Goal: Task Accomplishment & Management: Manage account settings

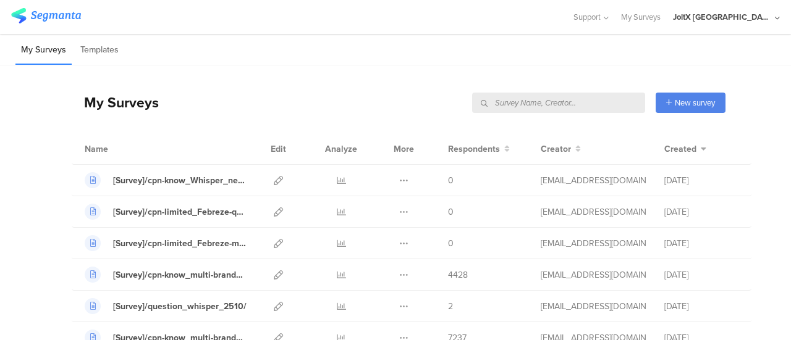
click at [762, 11] on div "JoltX [GEOGRAPHIC_DATA]" at bounding box center [722, 17] width 99 height 12
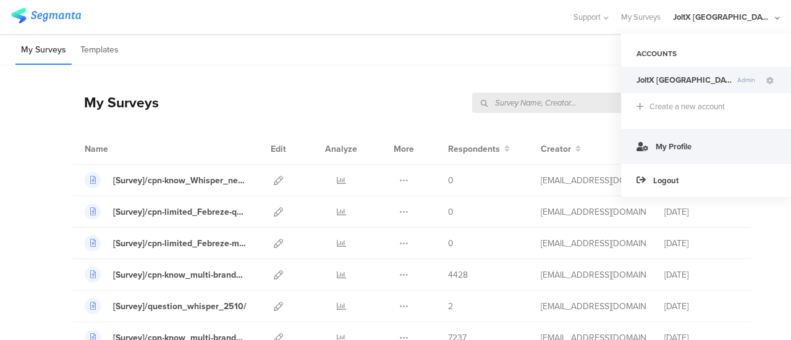
click at [667, 155] on link "My Profile" at bounding box center [706, 146] width 170 height 34
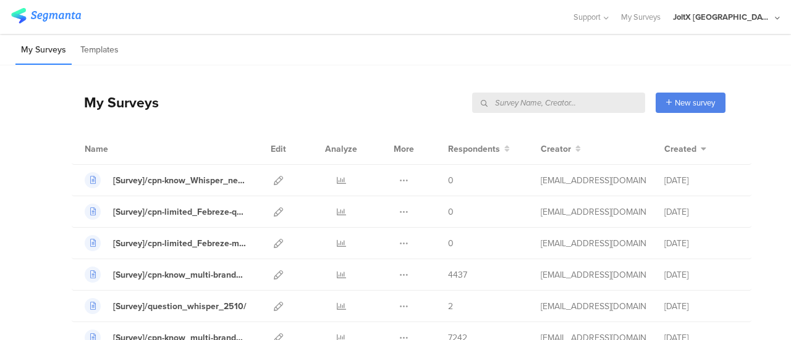
click at [773, 20] on div "JoltX [GEOGRAPHIC_DATA]" at bounding box center [726, 17] width 107 height 34
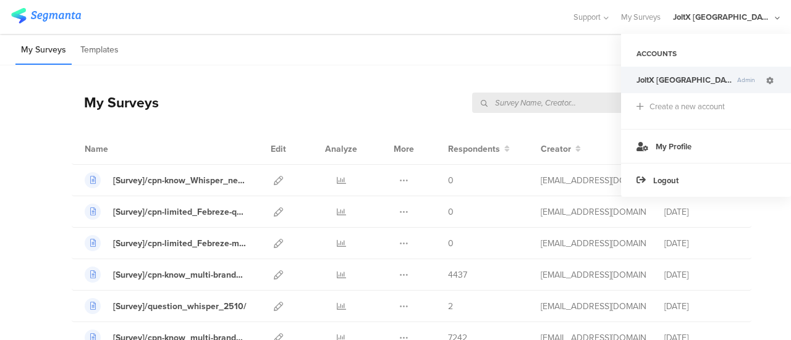
click at [771, 77] on icon at bounding box center [769, 80] width 7 height 7
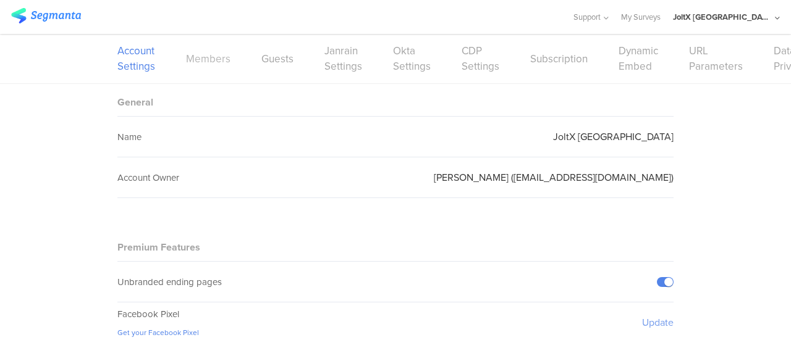
click at [200, 57] on link "Members" at bounding box center [208, 58] width 44 height 15
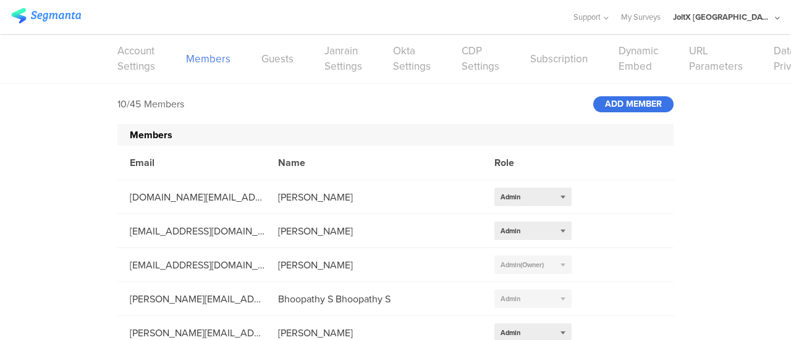
click at [632, 101] on div "ADD MEMBER" at bounding box center [633, 104] width 80 height 16
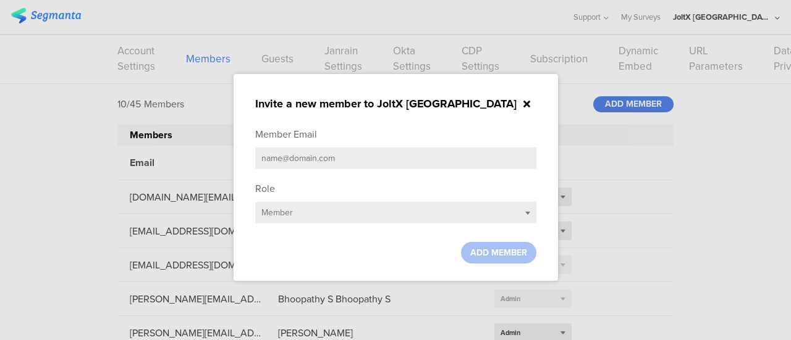
click at [380, 158] on input "text" at bounding box center [395, 159] width 281 height 22
type input "s"
click at [311, 157] on input "text" at bounding box center [395, 159] width 281 height 22
paste input "[PERSON_NAME][EMAIL_ADDRESS][DOMAIN_NAME]"
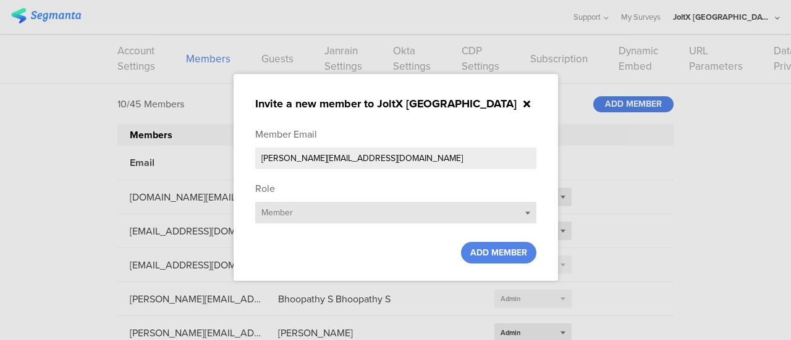
type input "[PERSON_NAME][EMAIL_ADDRESS][DOMAIN_NAME]"
click at [298, 214] on div "Select role... Member" at bounding box center [395, 213] width 281 height 22
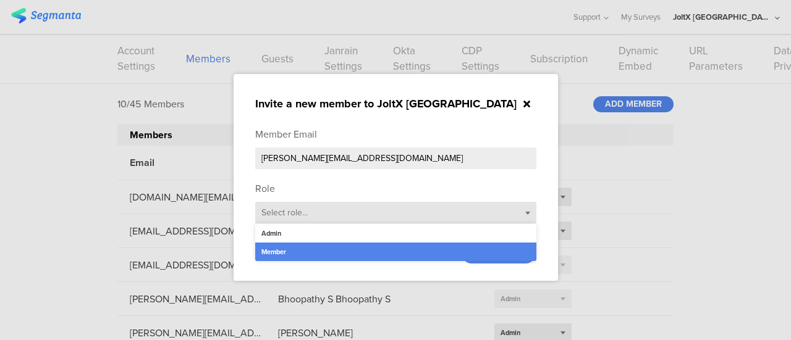
click at [298, 214] on span "Select role..." at bounding box center [284, 212] width 46 height 13
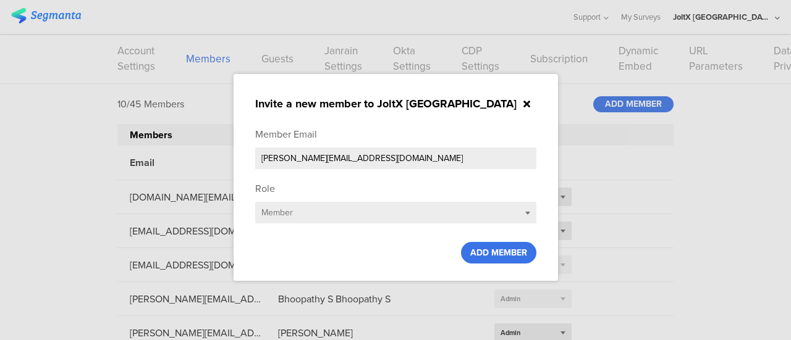
click at [488, 257] on span "ADD MEMBER" at bounding box center [498, 252] width 57 height 13
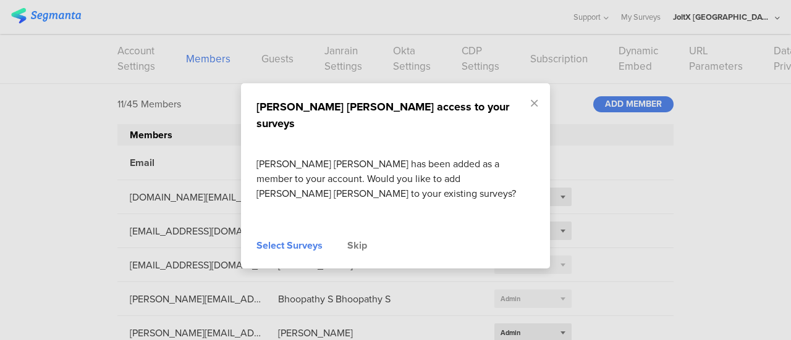
click at [357, 238] on div "Skip" at bounding box center [357, 245] width 20 height 15
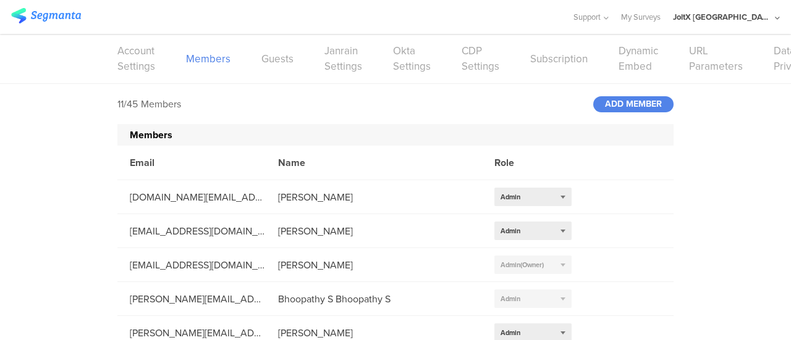
click at [741, 185] on div "11/45 Members ADD MEMBER Members Email Name Role [DOMAIN_NAME][EMAIL_ADDRESS][D…" at bounding box center [395, 319] width 791 height 470
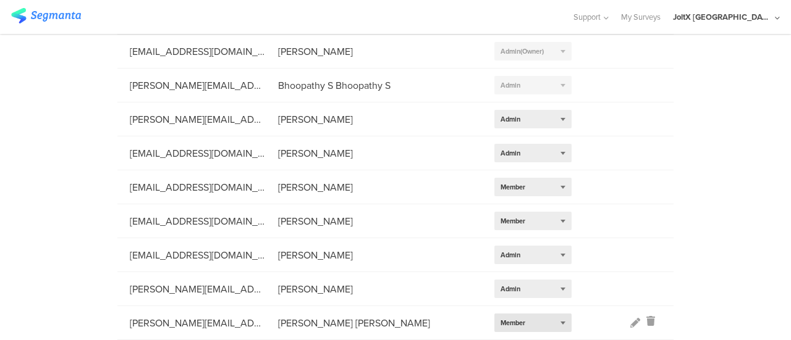
click at [557, 317] on div "Select role... Member" at bounding box center [532, 323] width 77 height 19
click at [528, 279] on div "Admin" at bounding box center [532, 286] width 77 height 19
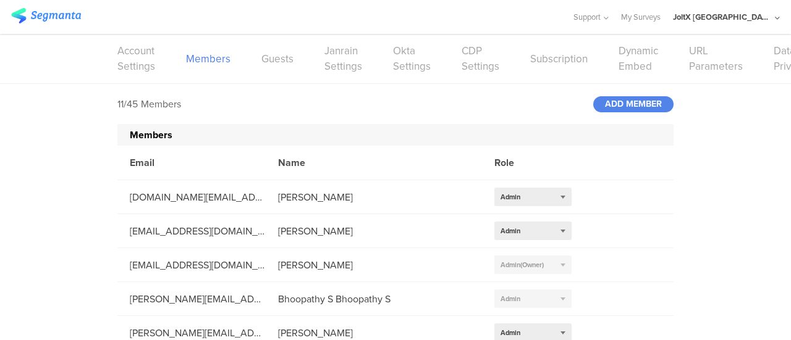
click at [698, 129] on div "11/45 Members ADD MEMBER Members Email Name Role [DOMAIN_NAME][EMAIL_ADDRESS][D…" at bounding box center [395, 319] width 791 height 470
click at [742, 19] on div "JoltX [GEOGRAPHIC_DATA]" at bounding box center [722, 17] width 99 height 12
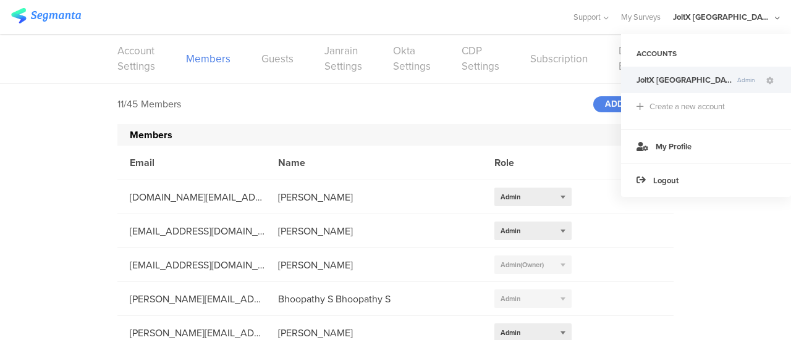
click at [508, 19] on div at bounding box center [285, 17] width 549 height 20
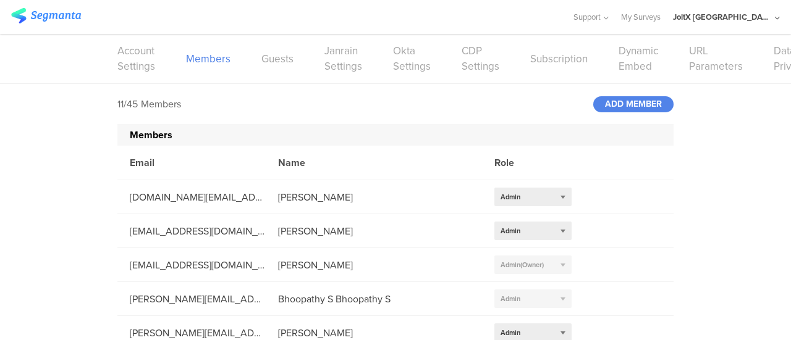
click at [741, 201] on div "11/45 Members ADD MEMBER Members Email Name Role [DOMAIN_NAME][EMAIL_ADDRESS][D…" at bounding box center [395, 319] width 791 height 470
